Goal: Task Accomplishment & Management: Use online tool/utility

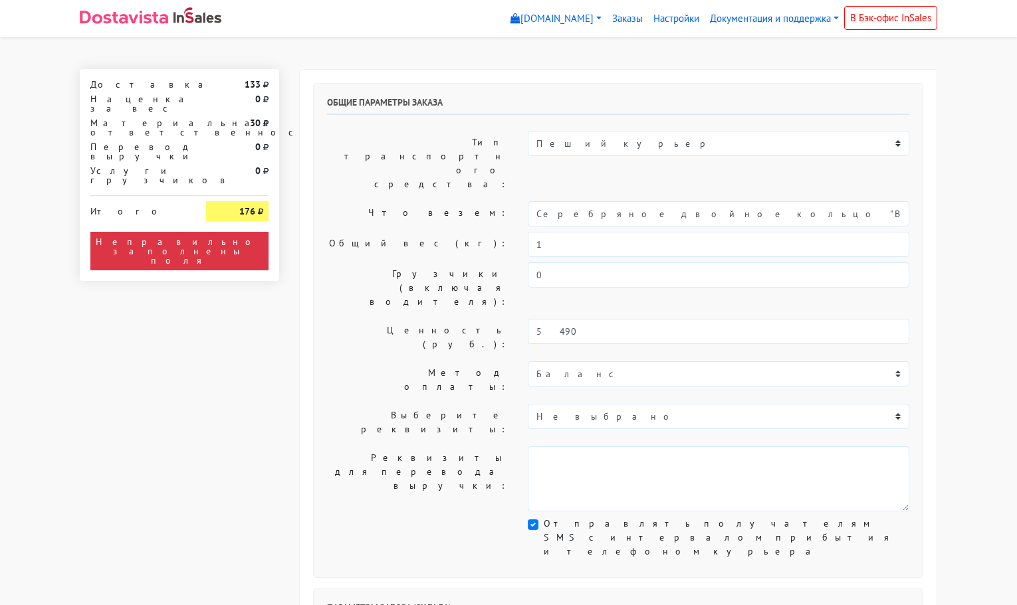
select select "11:00"
select select "21:00"
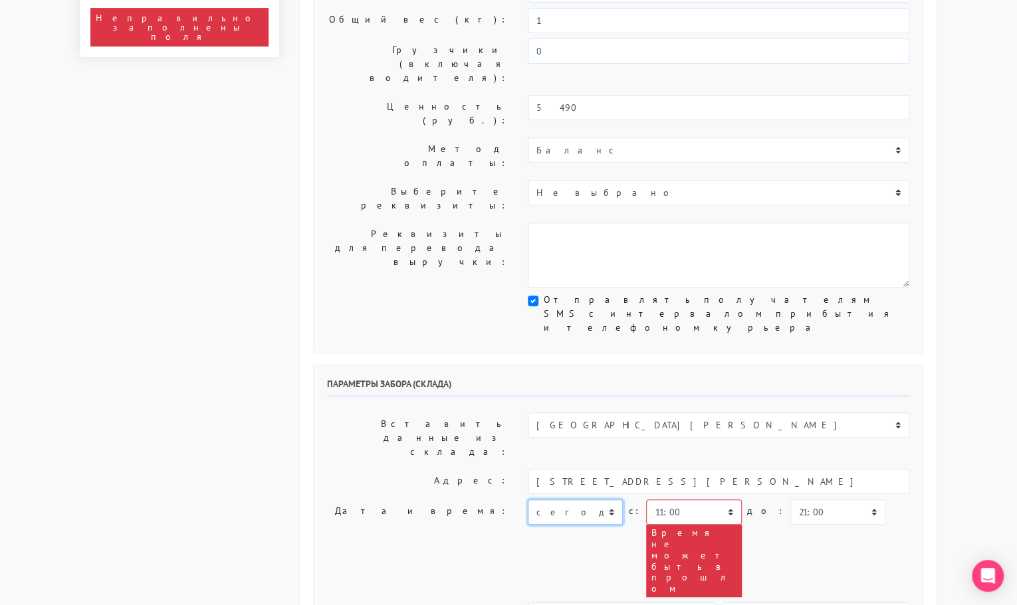
scroll to position [296, 0]
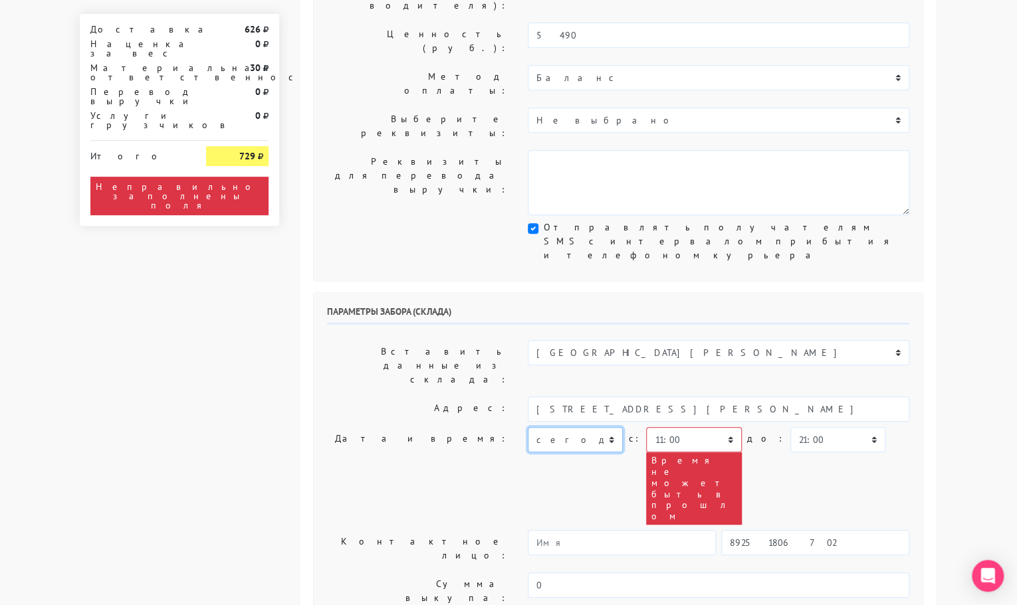
click at [583, 427] on select "[DATE] [DATE] [DATE] [DATE] [DATE] [DATE] [DATE] [DATE] [DATE]" at bounding box center [575, 439] width 95 height 25
select select "[DATE]"
click at [528, 427] on select "[DATE] [DATE] [DATE] [DATE] [DATE] [DATE] [DATE] [DATE] [DATE]" at bounding box center [575, 439] width 95 height 25
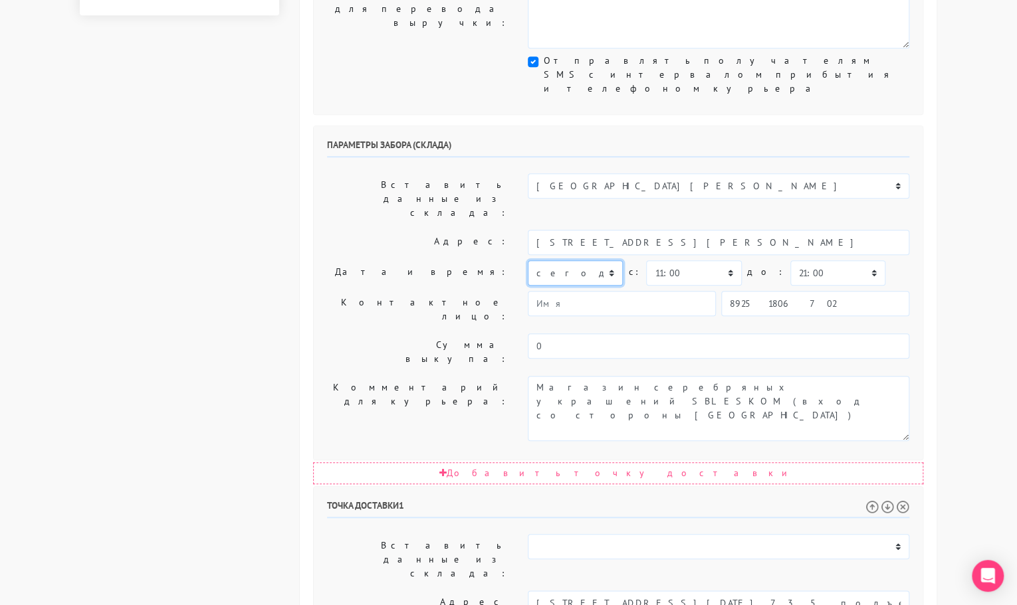
scroll to position [465, 0]
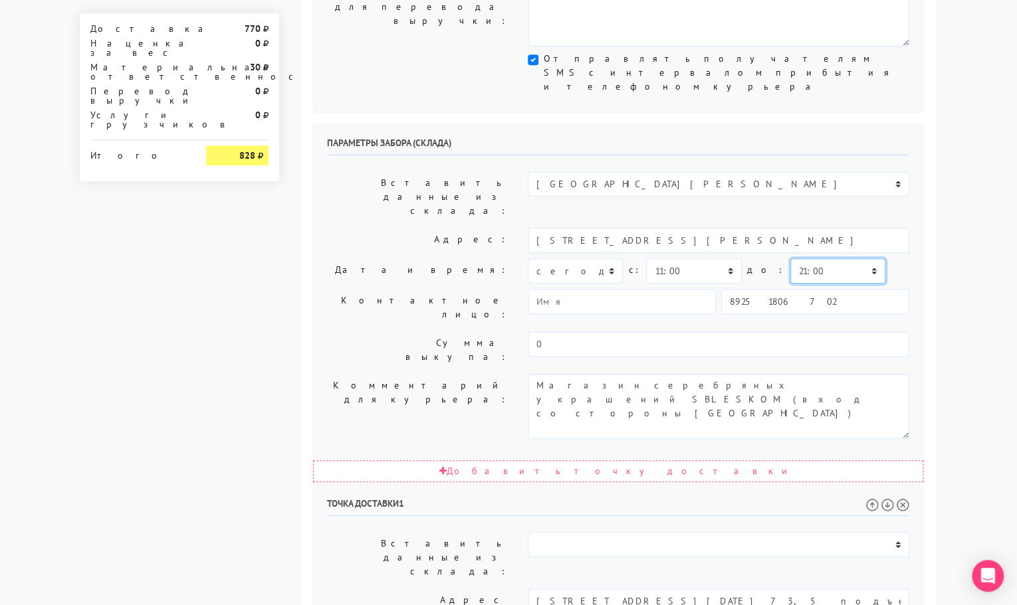
click at [815, 258] on select "00:00 00:30 01:00 01:30 02:00 02:30 03:00 03:30 04:00 04:30 05:00 05:30 06:00 0…" at bounding box center [837, 270] width 95 height 25
select select "11:30"
click at [790, 258] on select "00:00 00:30 01:00 01:30 02:00 02:30 03:00 03:30 04:00 04:30 05:00 05:30 06:00 0…" at bounding box center [837, 270] width 95 height 25
drag, startPoint x: 689, startPoint y: 395, endPoint x: 884, endPoint y: 400, distance: 195.4
click at [884, 589] on input "Москва, Проспект 40 лет Октября, 13, кв. 73, 5 подъезд, 2 этаж, код домофона 66в" at bounding box center [718, 601] width 381 height 25
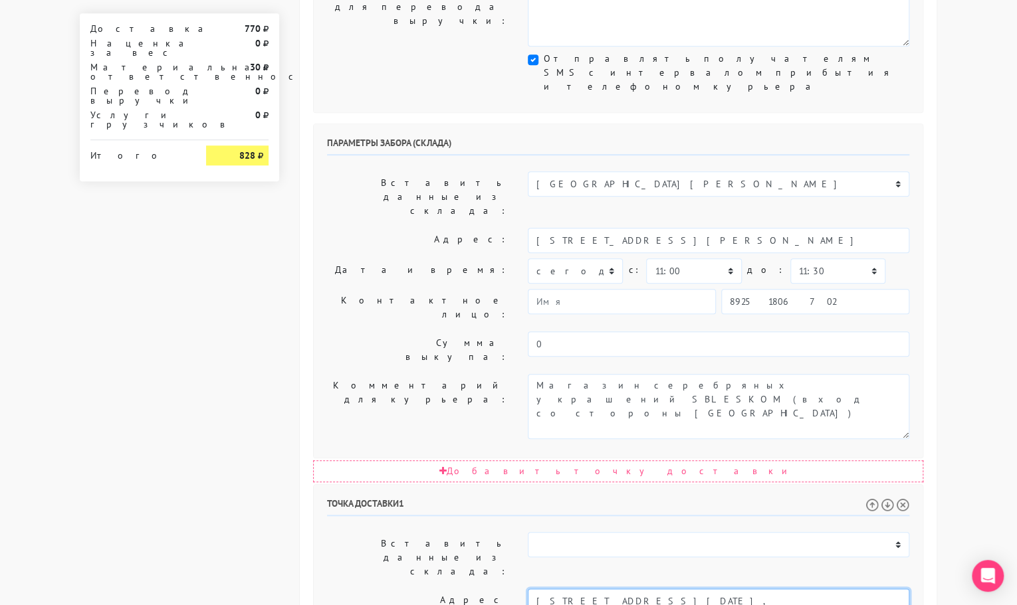
type input "Москва, 40 лет Октября проспект, 13"
drag, startPoint x: 668, startPoint y: 485, endPoint x: 911, endPoint y: 498, distance: 243.5
paste textarea "кв. 73, 5 подъезд, 2 этаж, код домофона 66в"
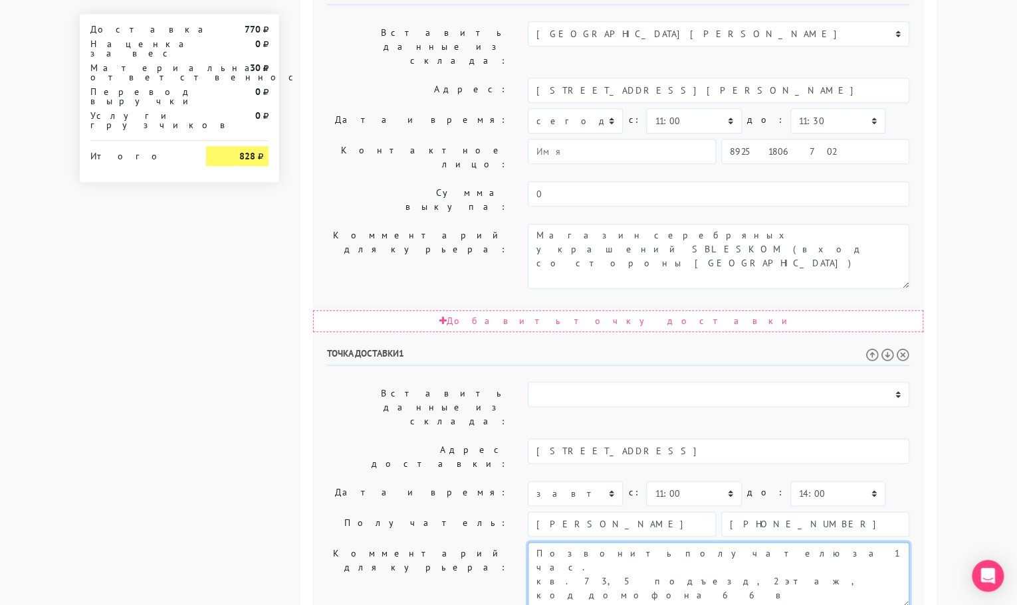
type textarea "Позвонить получателю за 1 час. кв. 73, 5 подъезд, 2 этаж, код домофона 66в"
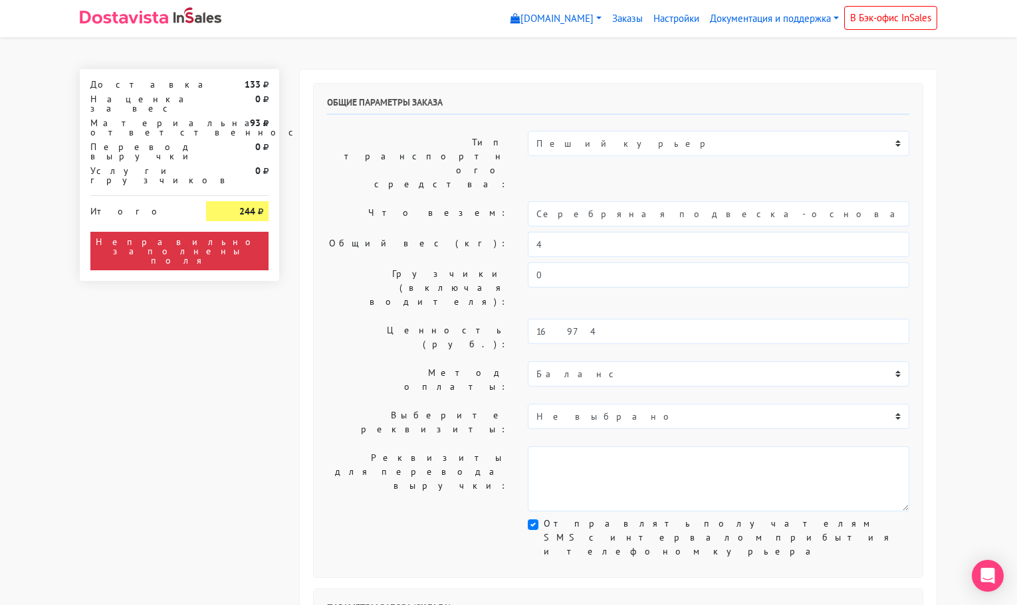
select select "11:00"
select select "21:00"
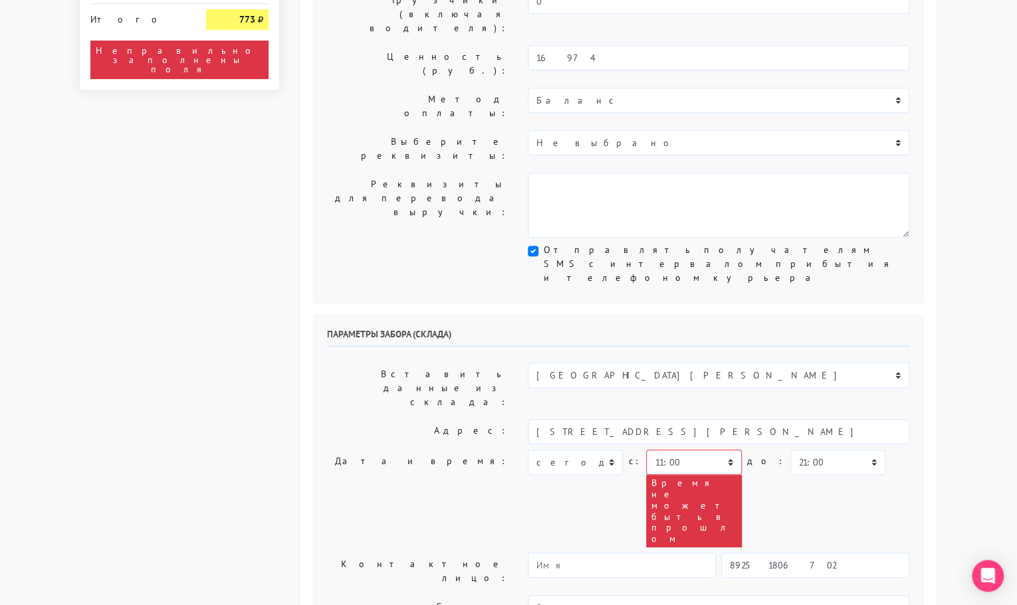
scroll to position [274, 0]
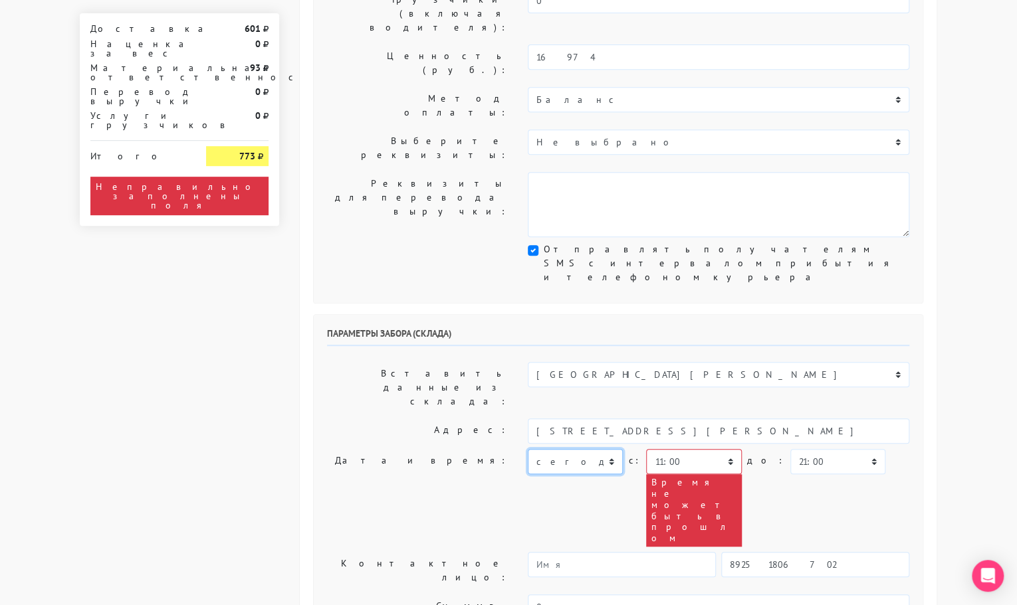
click at [579, 449] on select "[DATE] [DATE] [DATE] [DATE] [DATE] [DATE] [DATE] [DATE] [DATE]" at bounding box center [575, 461] width 95 height 25
select select "[DATE]"
click at [528, 449] on select "[DATE] [DATE] [DATE] [DATE] [DATE] [DATE] [DATE] [DATE] [DATE]" at bounding box center [575, 461] width 95 height 25
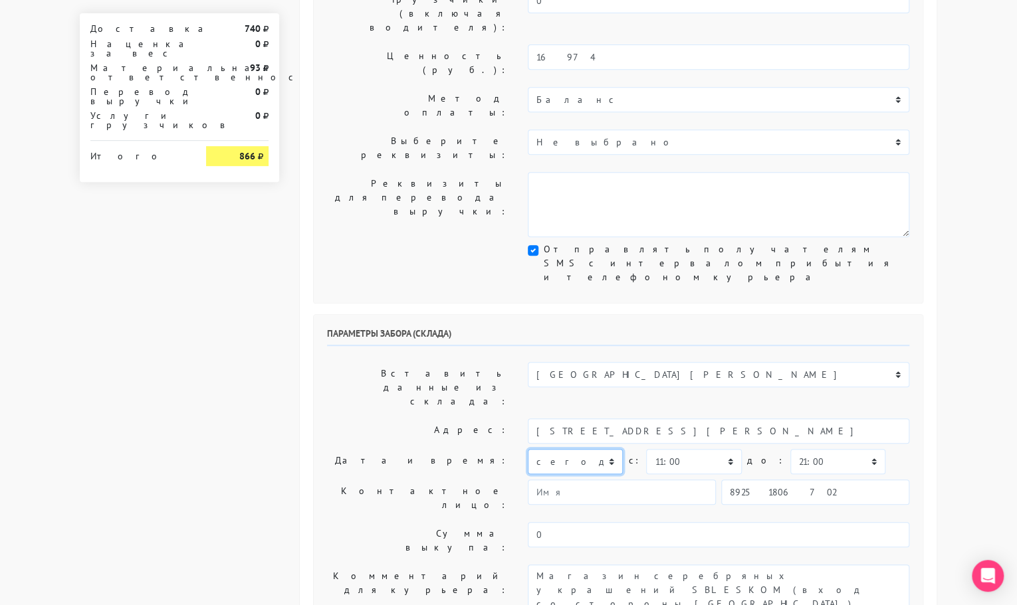
scroll to position [400, 0]
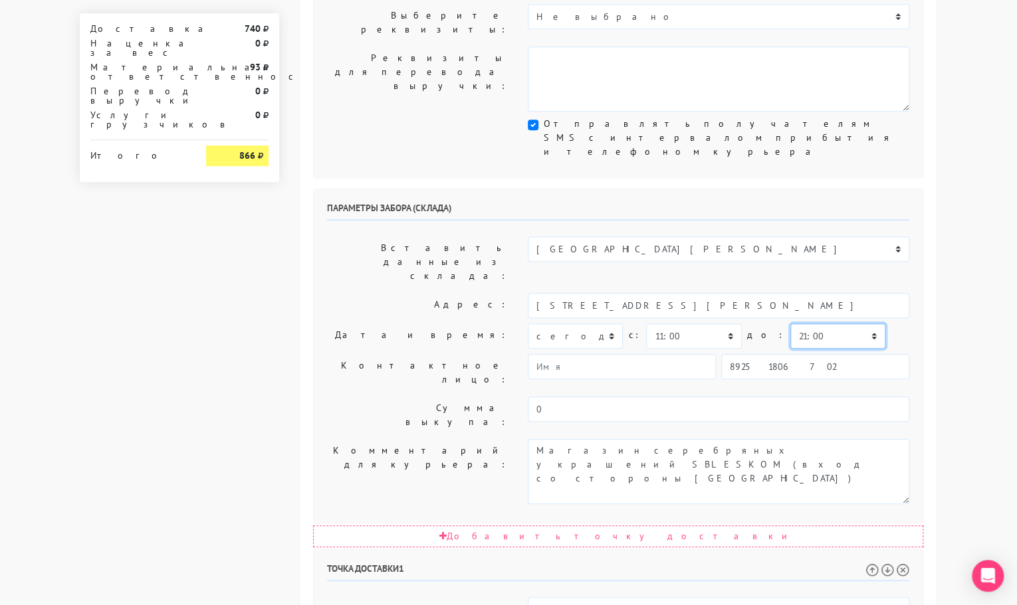
click at [790, 324] on select "00:00 00:30 01:00 01:30 02:00 02:30 03:00 03:30 04:00 04:30 05:00 05:30 06:00 0…" at bounding box center [837, 336] width 95 height 25
select select "11:30"
click at [790, 324] on select "00:00 00:30 01:00 01:30 02:00 02:30 03:00 03:30 04:00 04:30 05:00 05:30 06:00 0…" at bounding box center [837, 336] width 95 height 25
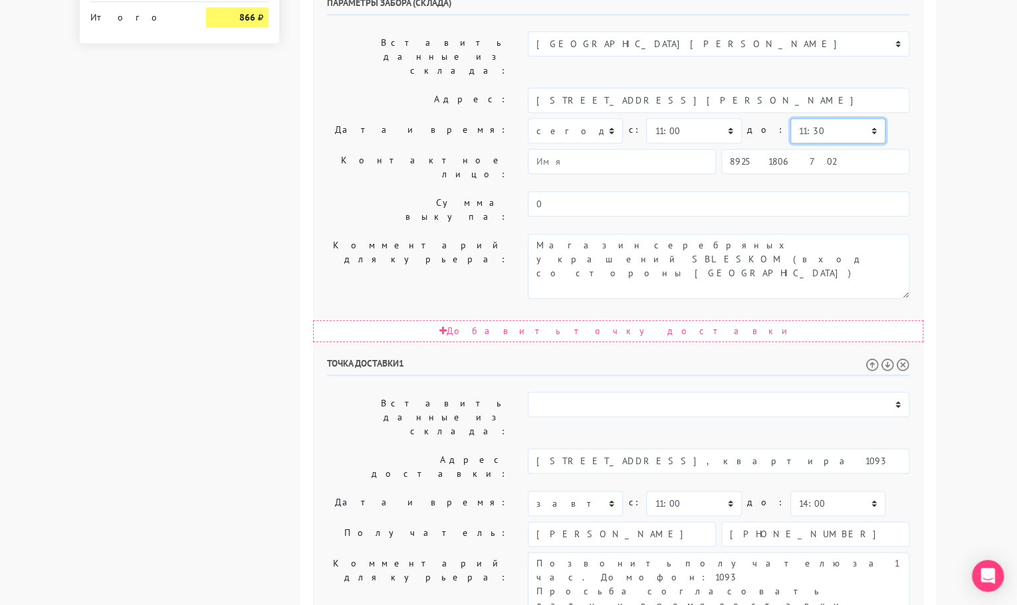
scroll to position [607, 0]
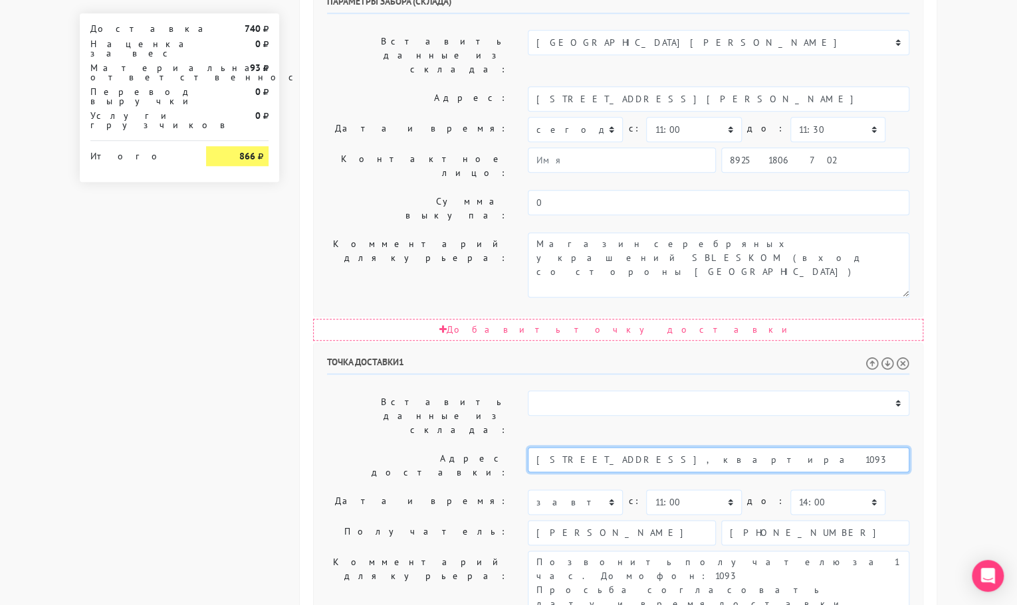
drag, startPoint x: 833, startPoint y: 251, endPoint x: 676, endPoint y: 251, distance: 156.8
click at [676, 447] on input "[STREET_ADDRESS], квартира 1093" at bounding box center [718, 459] width 381 height 25
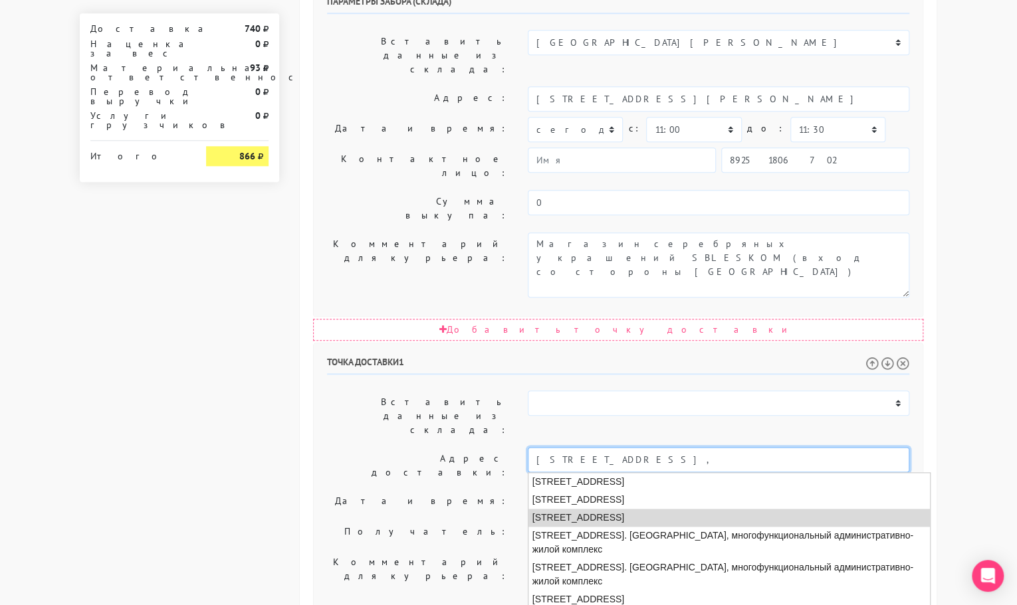
click at [676, 509] on li "[STREET_ADDRESS]" at bounding box center [728, 518] width 401 height 18
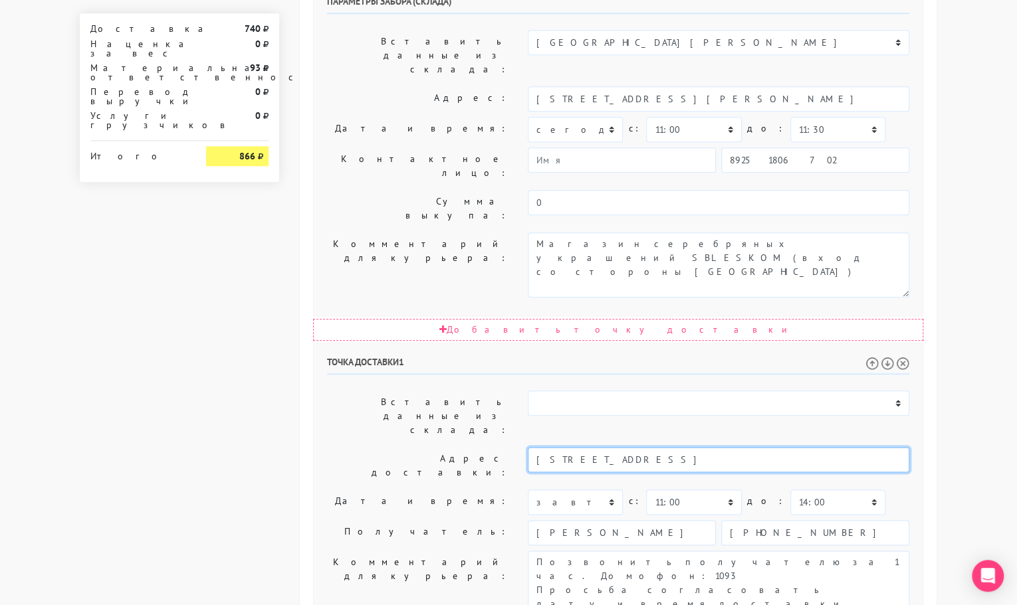
type input "[STREET_ADDRESS]"
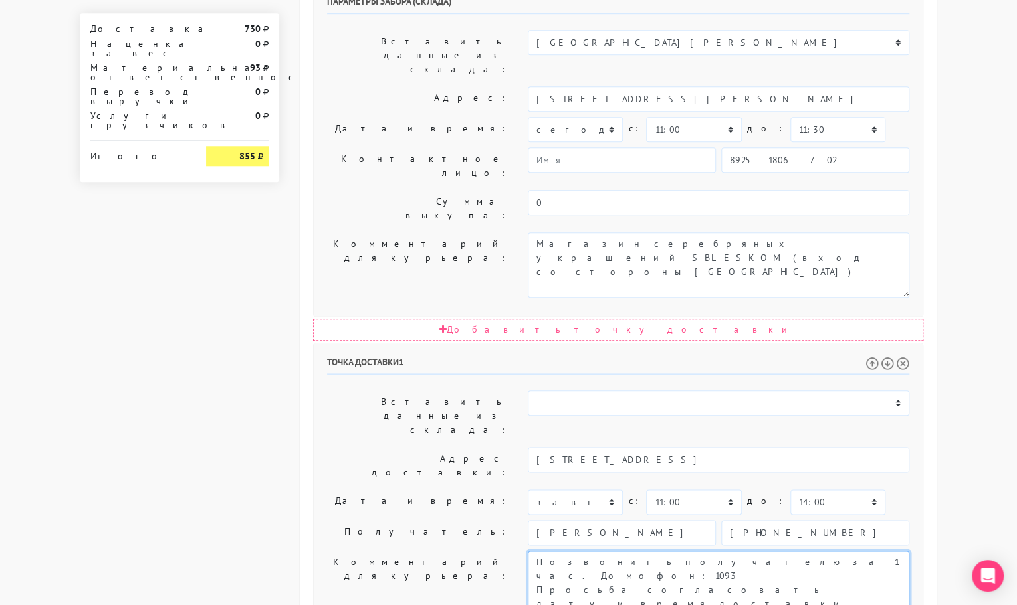
drag, startPoint x: 734, startPoint y: 357, endPoint x: 533, endPoint y: 356, distance: 201.4
click at [533, 551] on textarea "Позвонить получателю за 1 час. Домофон: 1093 Просьба согласовать дату и время д…" at bounding box center [718, 583] width 381 height 65
click at [667, 551] on textarea "Позвонить получателю за 1 час. Домофон: 1093 Просьба согласовать дату и время д…" at bounding box center [718, 583] width 381 height 65
click at [612, 551] on textarea "Позвонить получателю за 1 час. Домофон: 1093 Просьба согласовать дату и время д…" at bounding box center [718, 583] width 381 height 65
paste textarea "подъезд 12, этаж 23, квартира 1093"
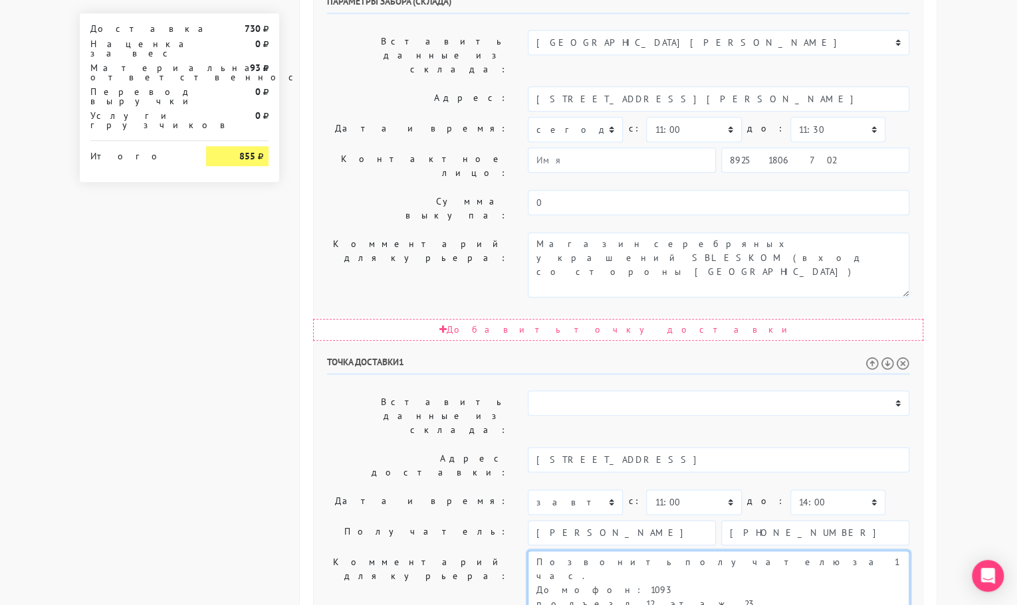
scroll to position [615, 0]
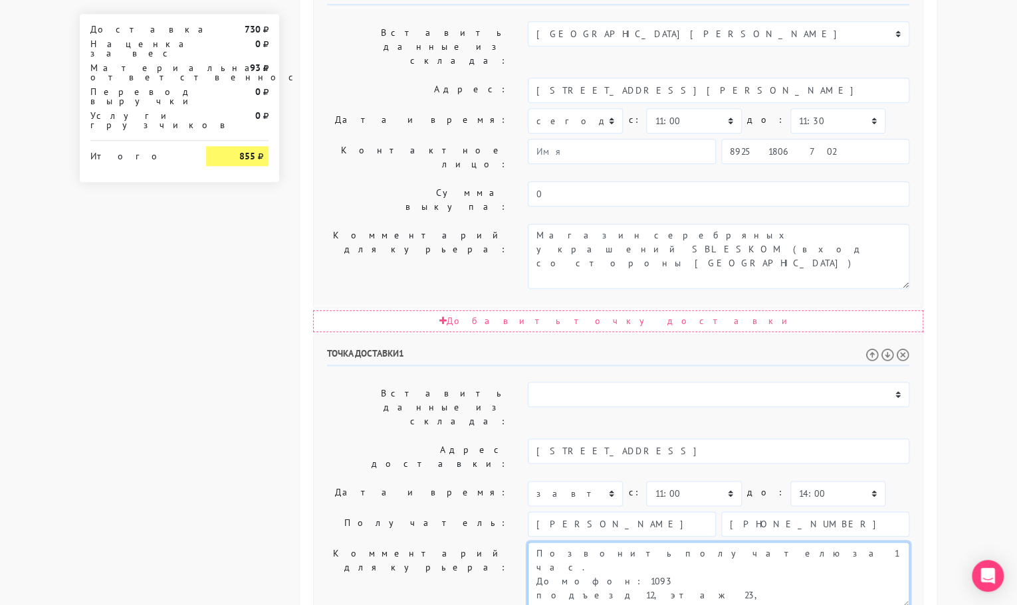
type textarea "Позвонить получателю за 1 час. Домофон: 1093 подъезд 12, этаж 23, квартира 1093"
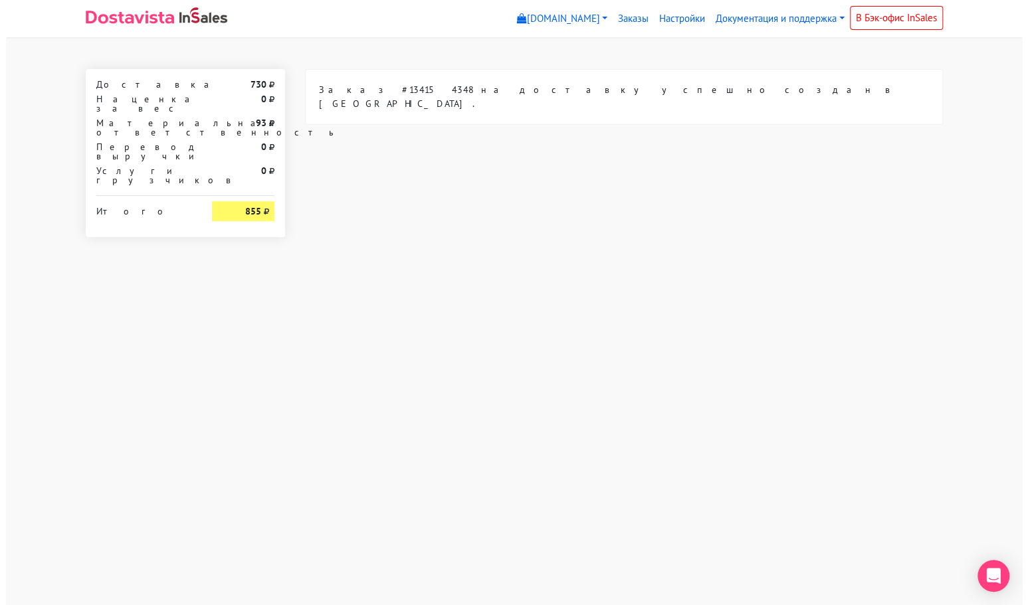
scroll to position [0, 0]
